Goal: Check status: Check status

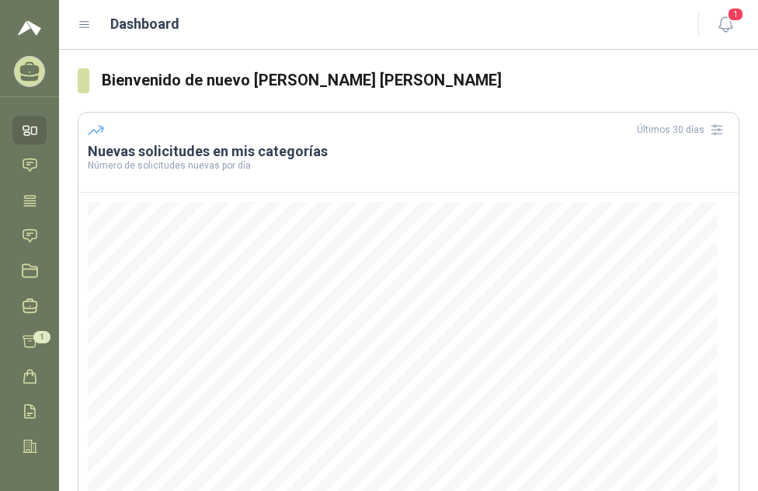
scroll to position [224, 0]
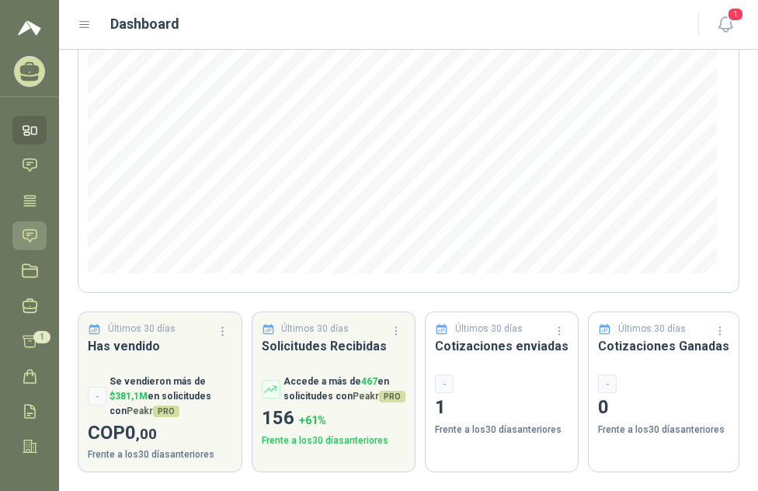
click at [30, 238] on icon at bounding box center [30, 236] width 16 height 16
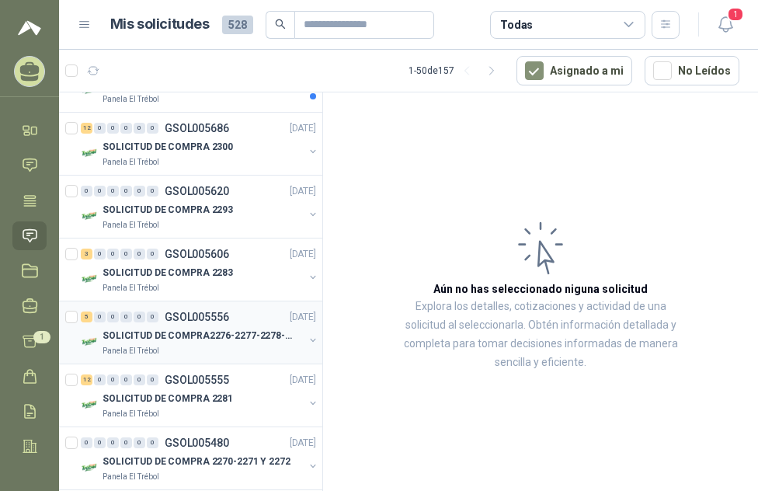
scroll to position [233, 0]
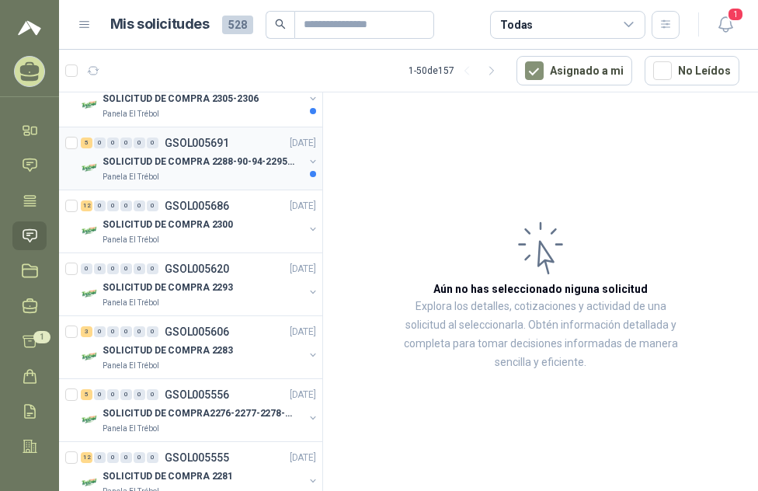
click at [213, 165] on p "SOLICITUD DE COMPRA 2288-90-94-2295-96-2301-02-04" at bounding box center [199, 162] width 193 height 15
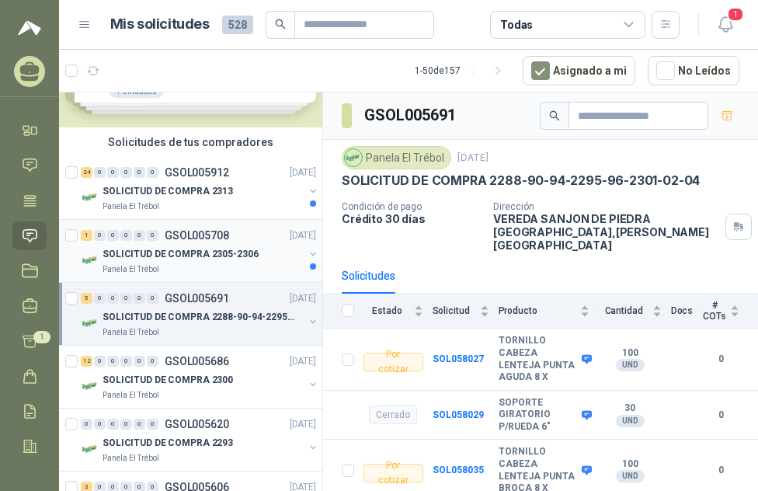
click at [210, 231] on p "GSOL005708" at bounding box center [197, 235] width 64 height 11
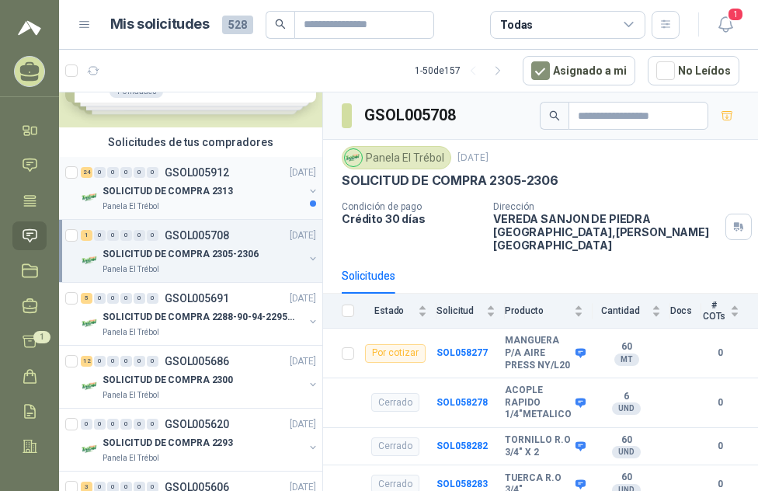
click at [214, 186] on p "SOLICITUD DE COMPRA 2313" at bounding box center [168, 191] width 130 height 15
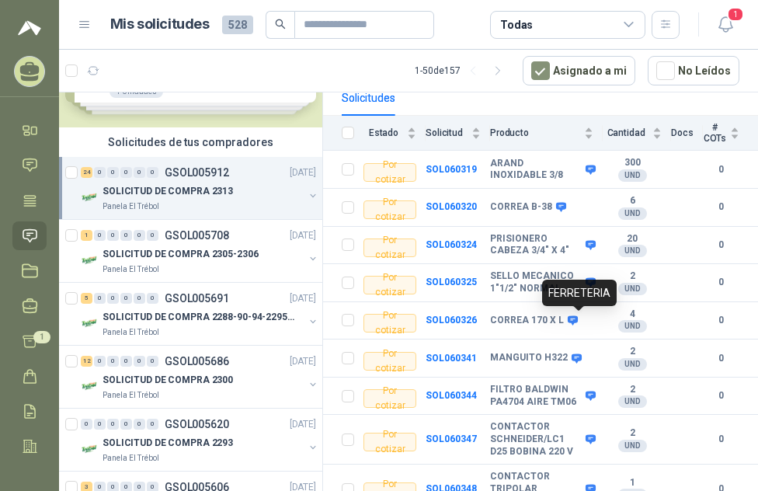
scroll to position [74, 0]
